Goal: Find specific page/section: Find specific page/section

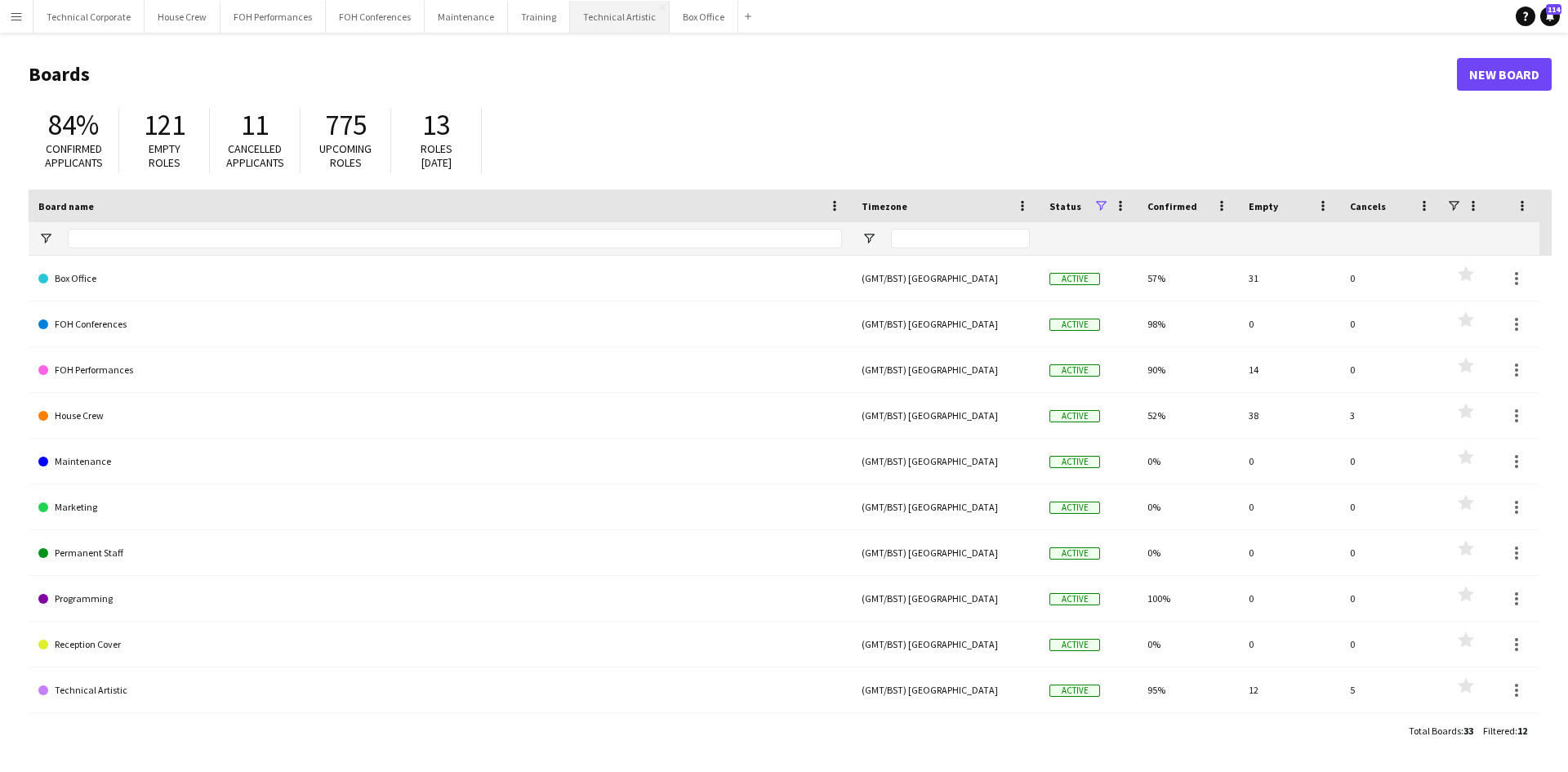
click at [592, 17] on button "Technical Artistic Close" at bounding box center [619, 17] width 100 height 32
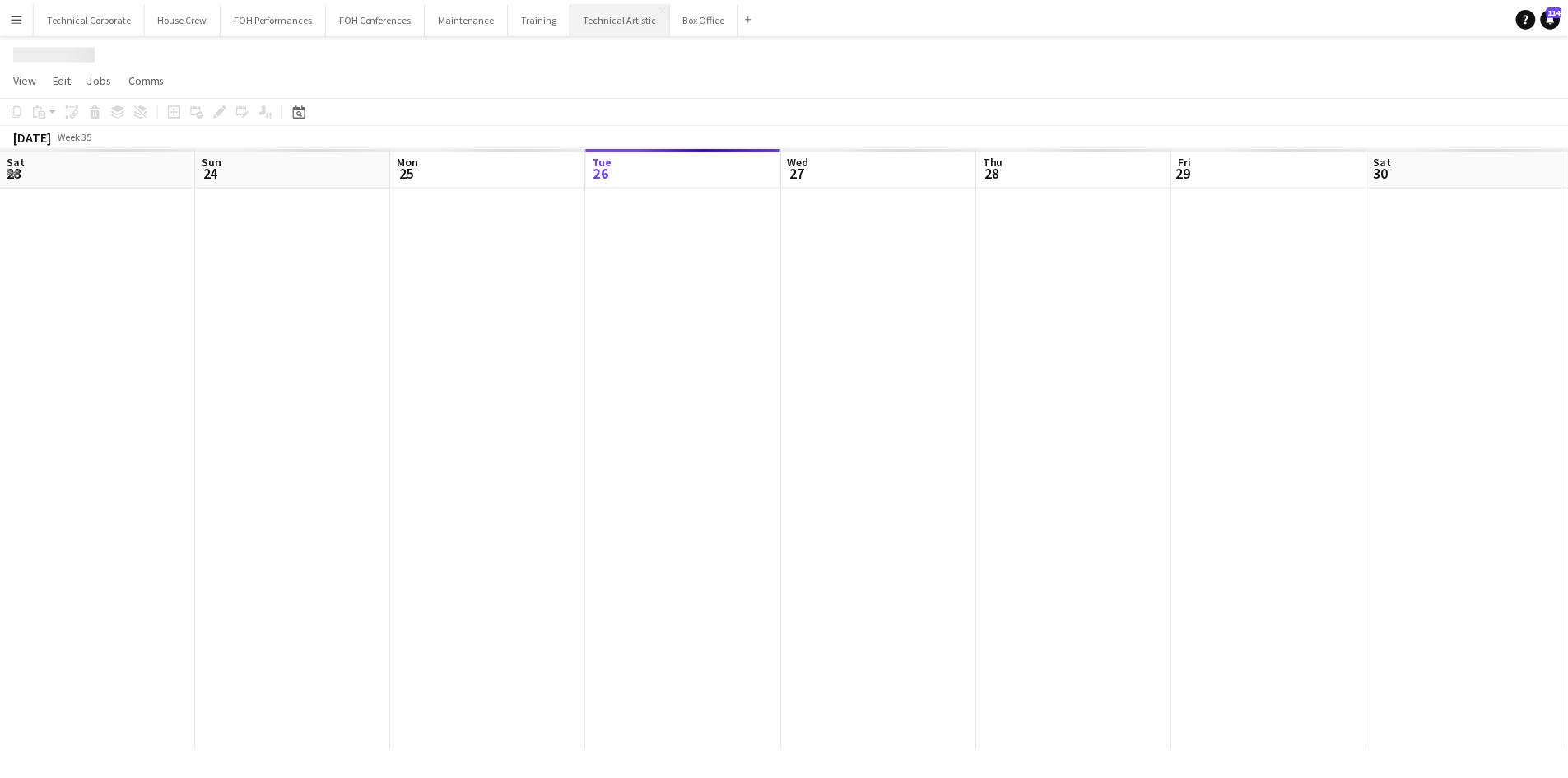
scroll to position [0, 393]
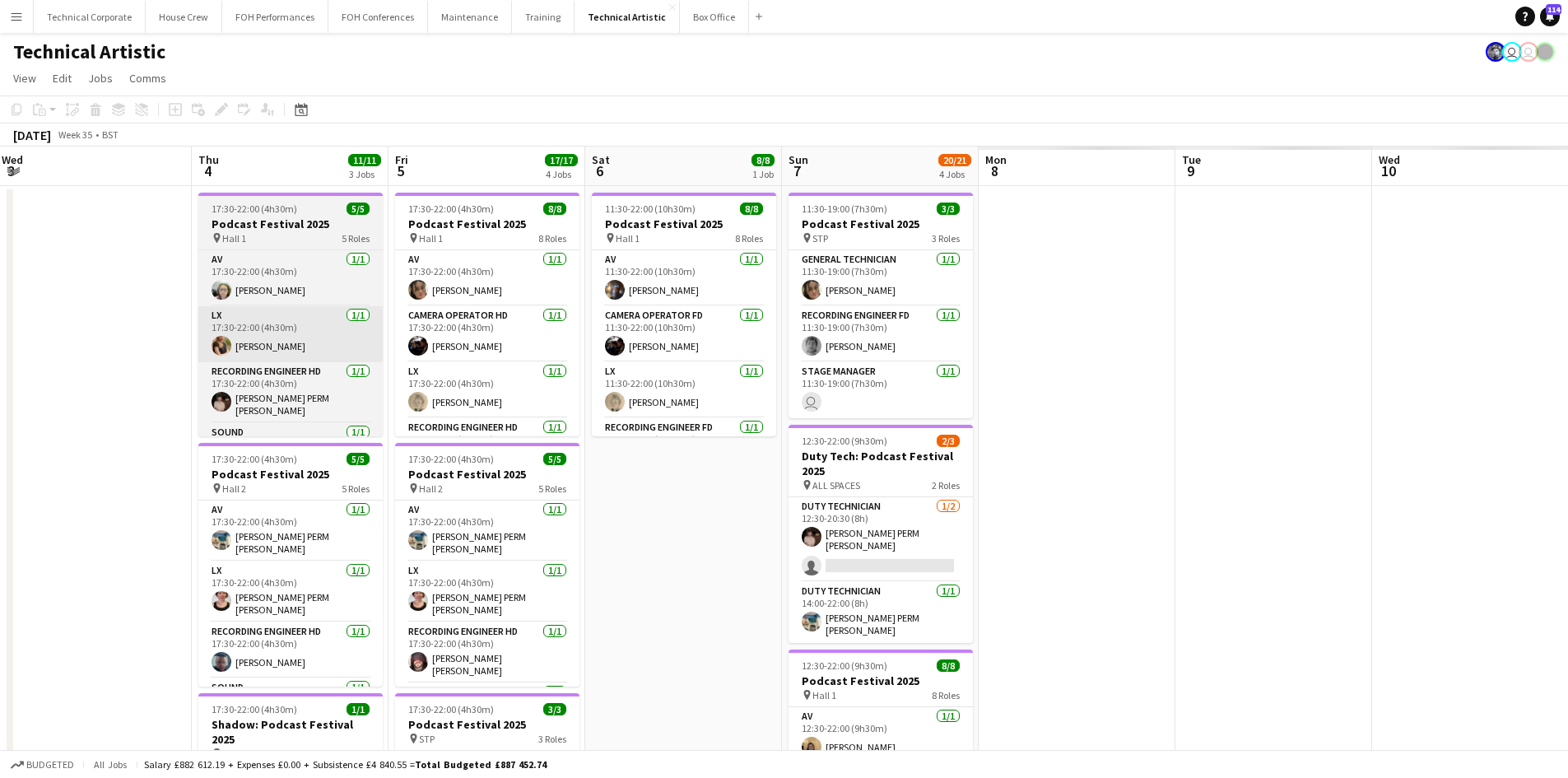
drag, startPoint x: 1099, startPoint y: 532, endPoint x: 739, endPoint y: 345, distance: 405.7
click at [74, 401] on app-calendar-viewport "Fri 29 5/5 2 Jobs Sat 30 Sun 31 Mon 1 1/1 1 Job Tue 2 6/6 1 Job Wed 3 Thu 4 11/…" at bounding box center [784, 665] width 1568 height 1038
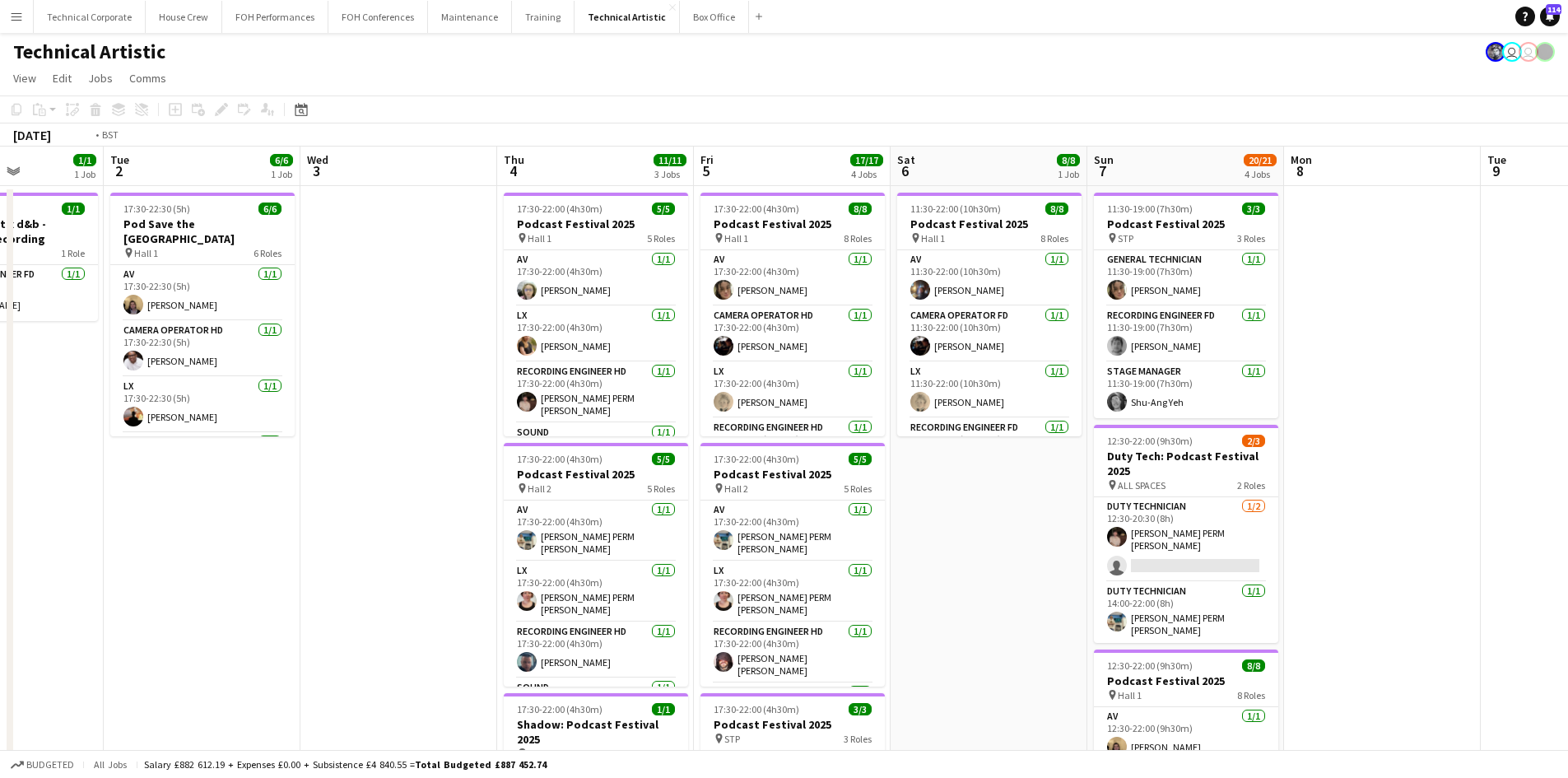
drag, startPoint x: 995, startPoint y: 447, endPoint x: 577, endPoint y: 388, distance: 422.1
click at [0, 401] on html "Menu Boards Boards Boards All jobs Status Workforce Workforce My Workforce Recr…" at bounding box center [784, 606] width 1568 height 1212
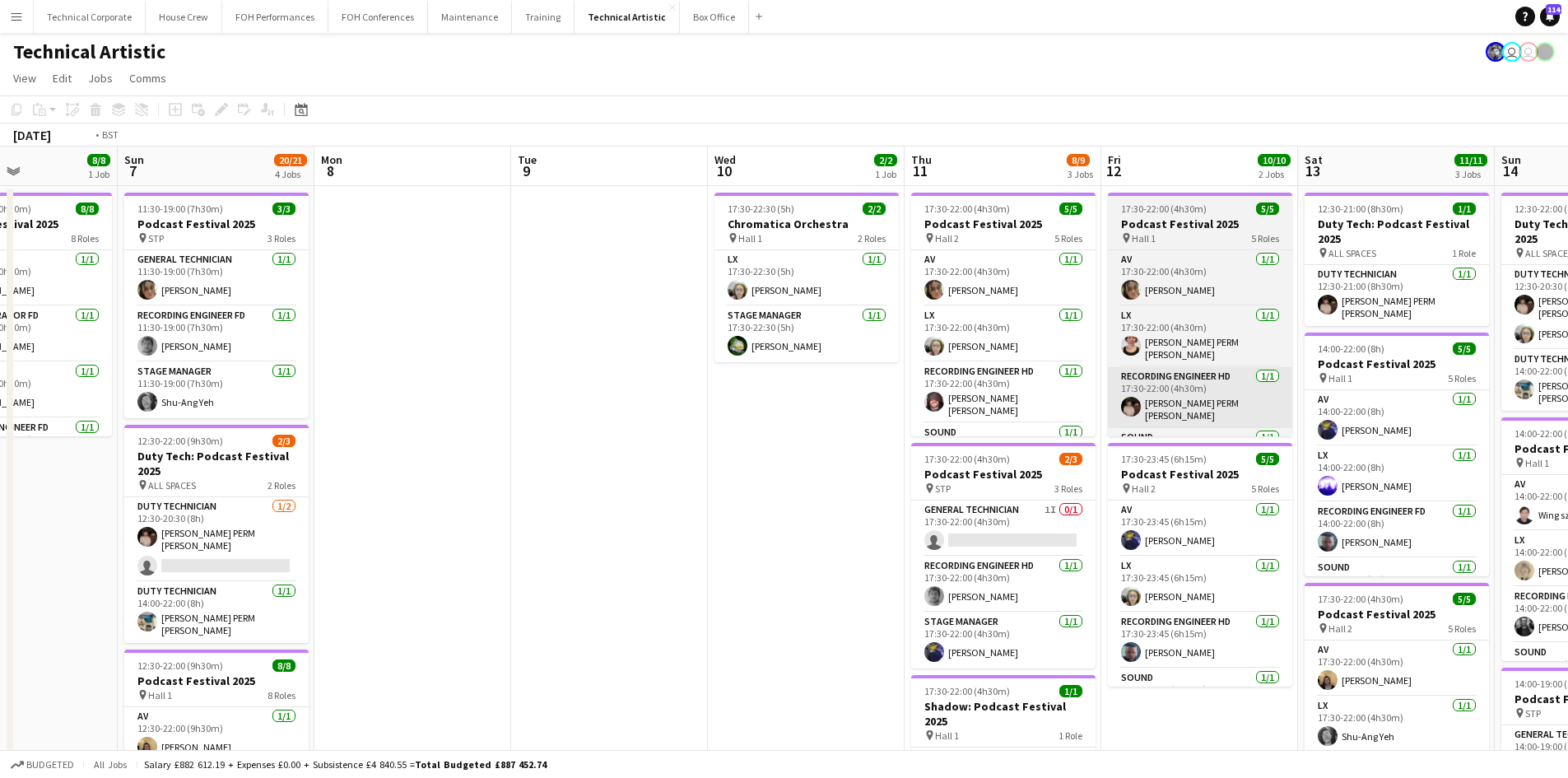
drag, startPoint x: 1343, startPoint y: 388, endPoint x: 427, endPoint y: 388, distance: 916.0
click at [318, 411] on app-calendar-viewport "Wed 3 Thu 4 11/11 3 Jobs Fri 5 17/17 4 Jobs Sat 6 8/8 1 Job Sun 7 20/21 4 Jobs …" at bounding box center [784, 665] width 1568 height 1038
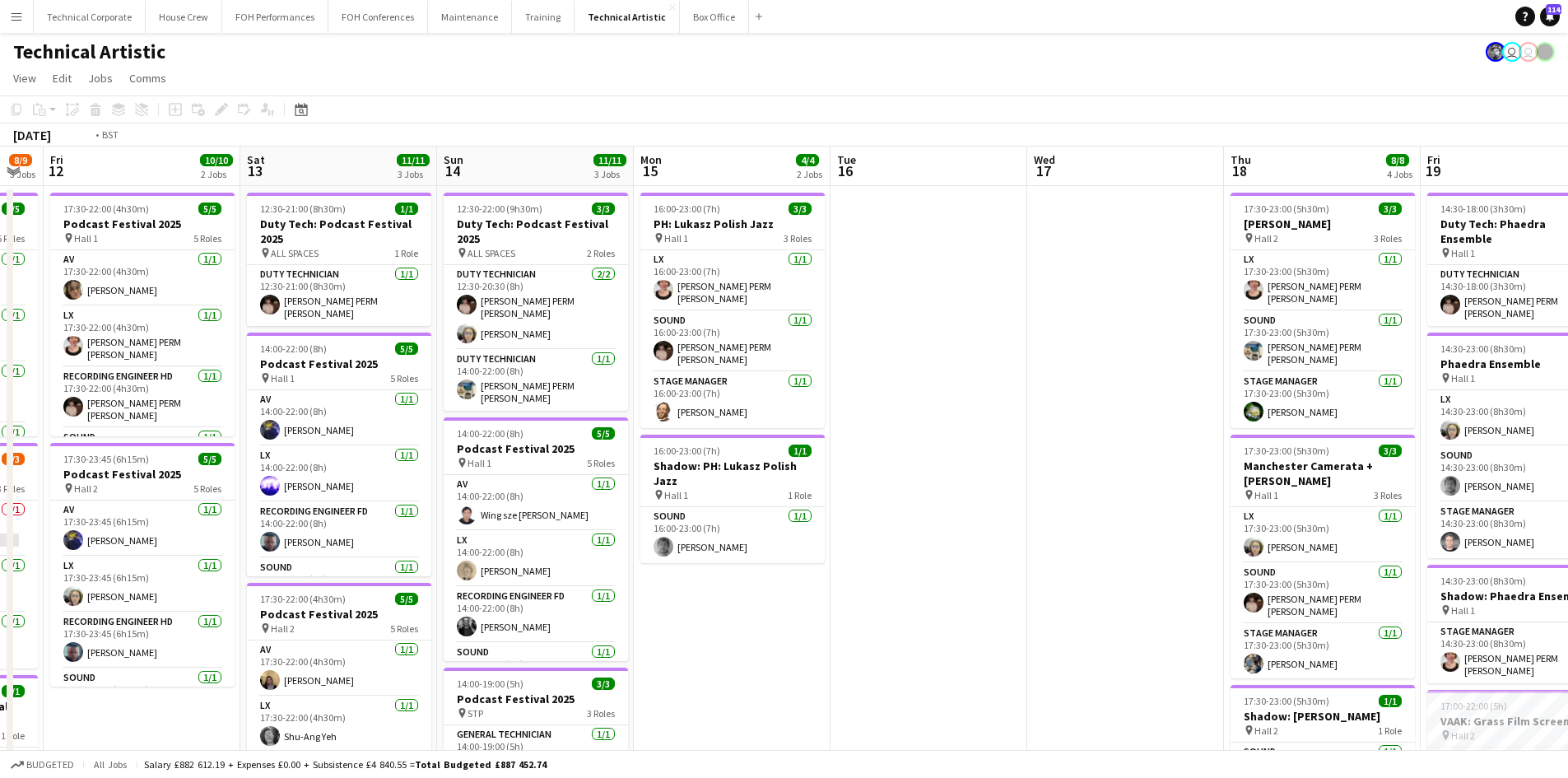
scroll to position [0, 594]
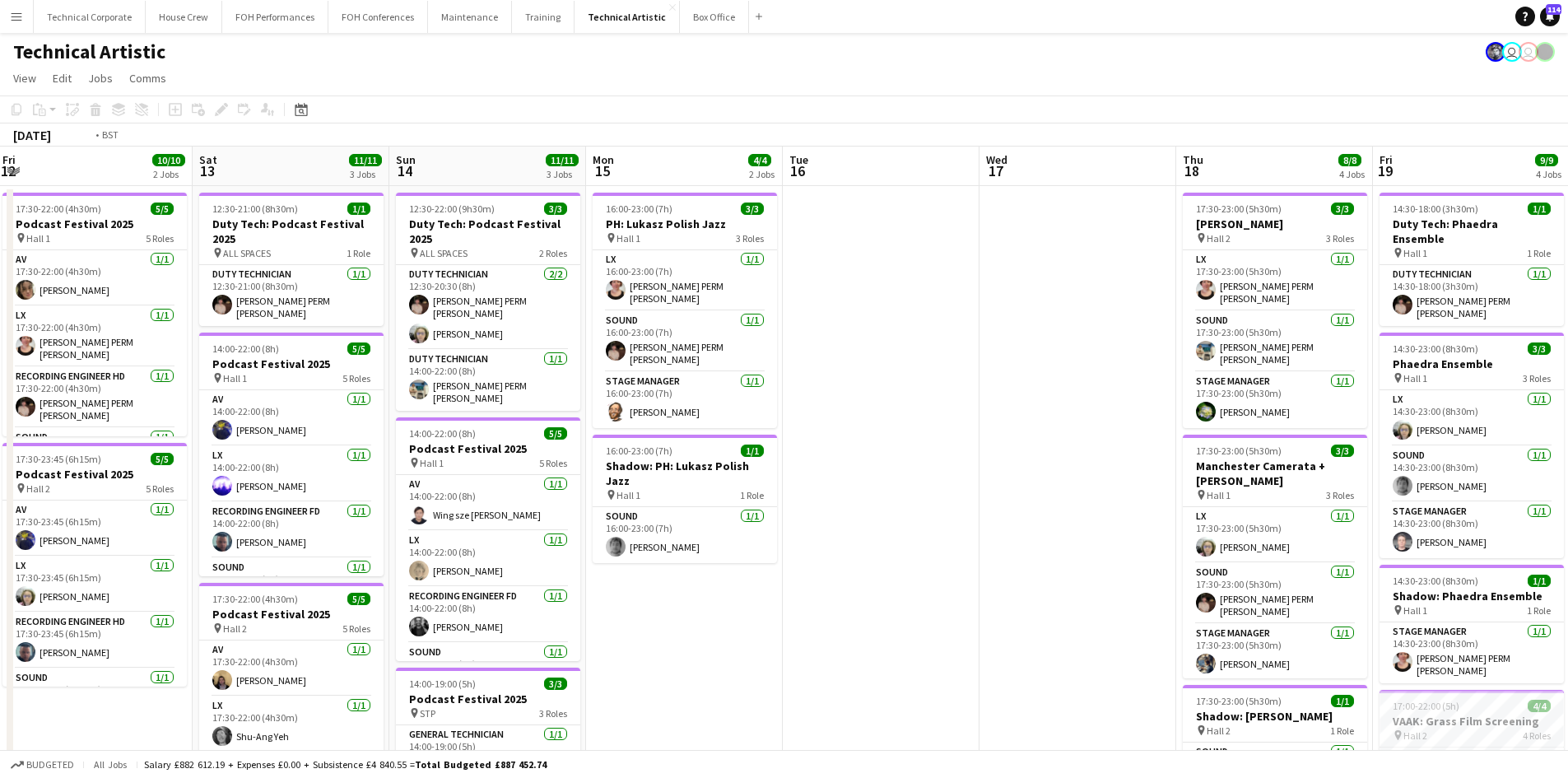
drag, startPoint x: 1331, startPoint y: 332, endPoint x: 478, endPoint y: 371, distance: 853.9
click at [478, 372] on app-calendar-viewport "Tue 9 Wed 10 2/2 1 Job Thu 11 8/9 3 Jobs Fri 12 10/10 2 Jobs Sat 13 11/11 3 Job…" at bounding box center [784, 665] width 1568 height 1038
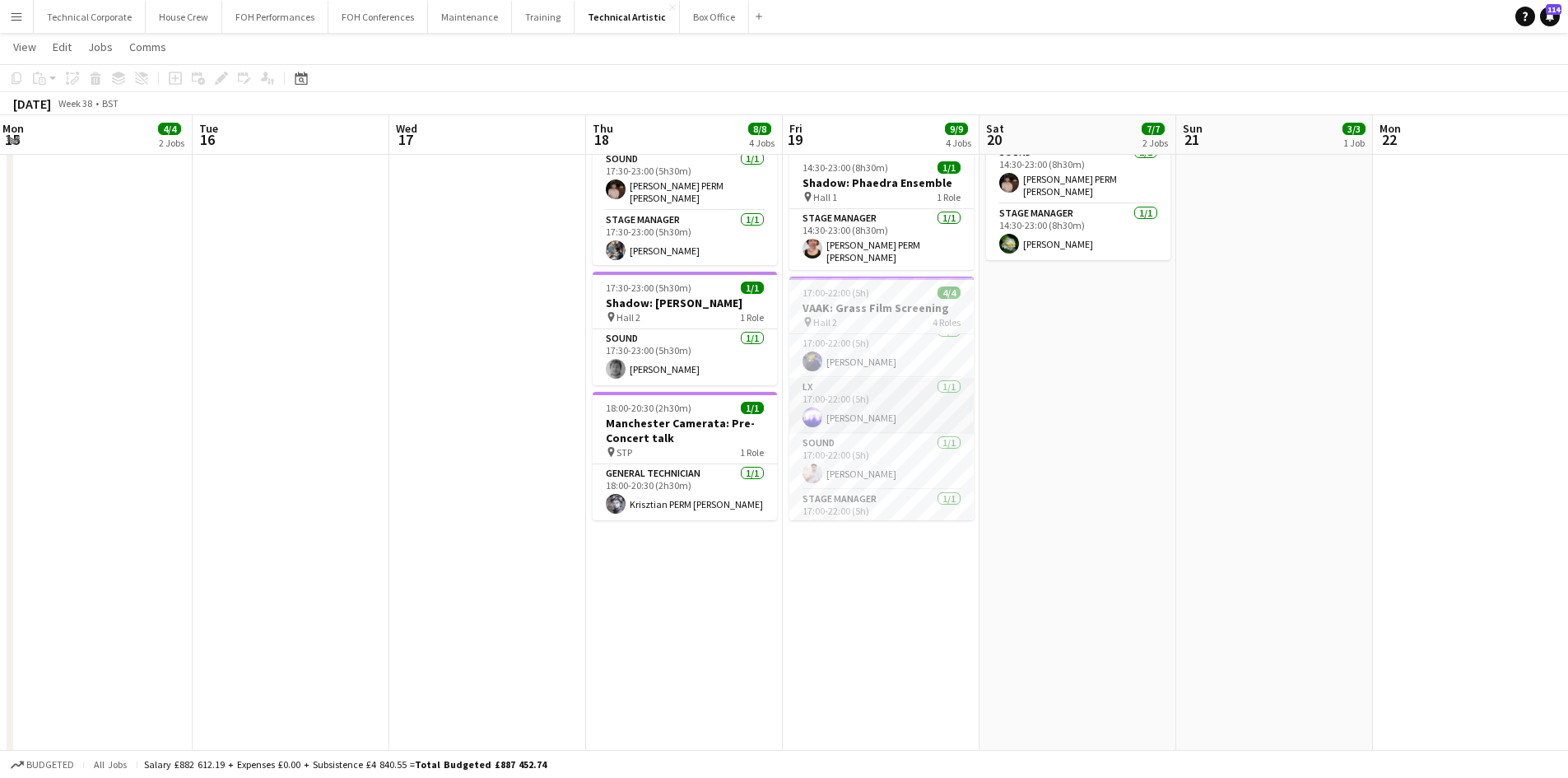
scroll to position [0, 0]
